Goal: Navigation & Orientation: Find specific page/section

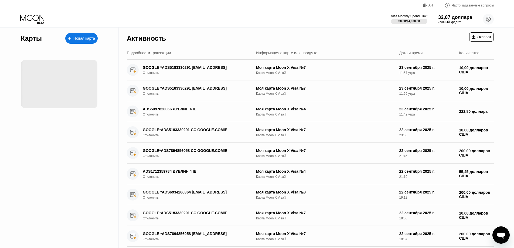
click at [40, 21] on icon at bounding box center [32, 19] width 25 height 9
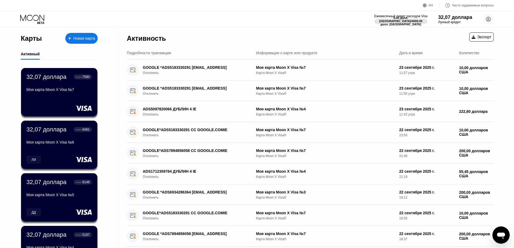
drag, startPoint x: 39, startPoint y: 20, endPoint x: 92, endPoint y: 162, distance: 151.2
click at [39, 20] on icon at bounding box center [32, 19] width 25 height 9
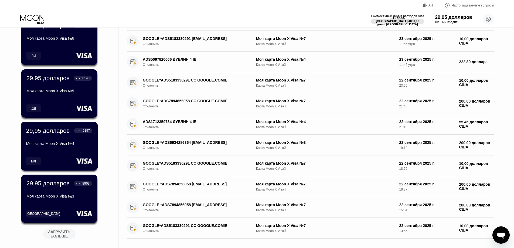
scroll to position [135, 0]
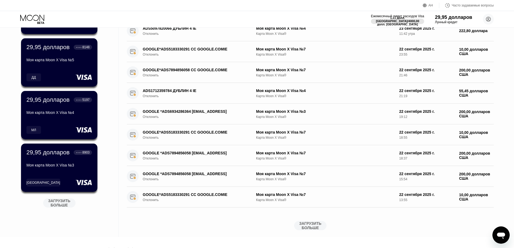
click at [64, 202] on font "ЗАГРУЗИТЬ БОЛЬШЕ" at bounding box center [59, 203] width 23 height 9
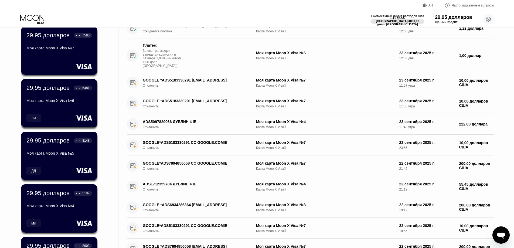
scroll to position [0, 0]
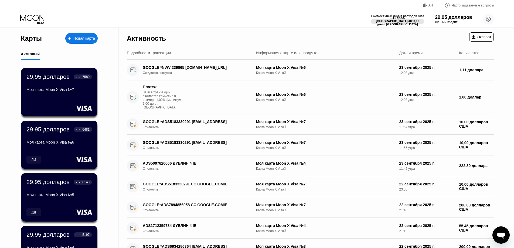
click at [26, 18] on icon at bounding box center [32, 18] width 24 height 6
